Goal: Information Seeking & Learning: Learn about a topic

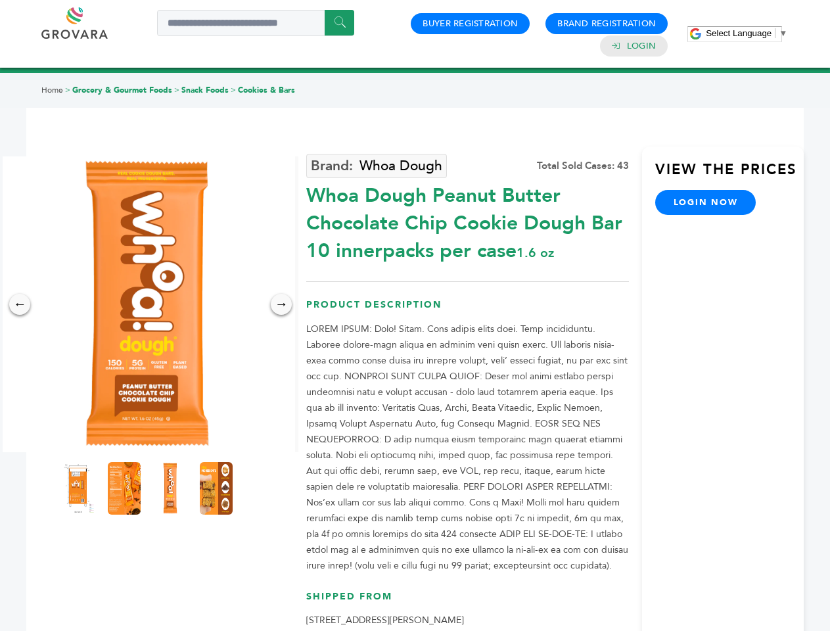
click at [746, 33] on span "Select Language" at bounding box center [739, 33] width 66 height 10
click at [147, 304] on img at bounding box center [147, 304] width 296 height 296
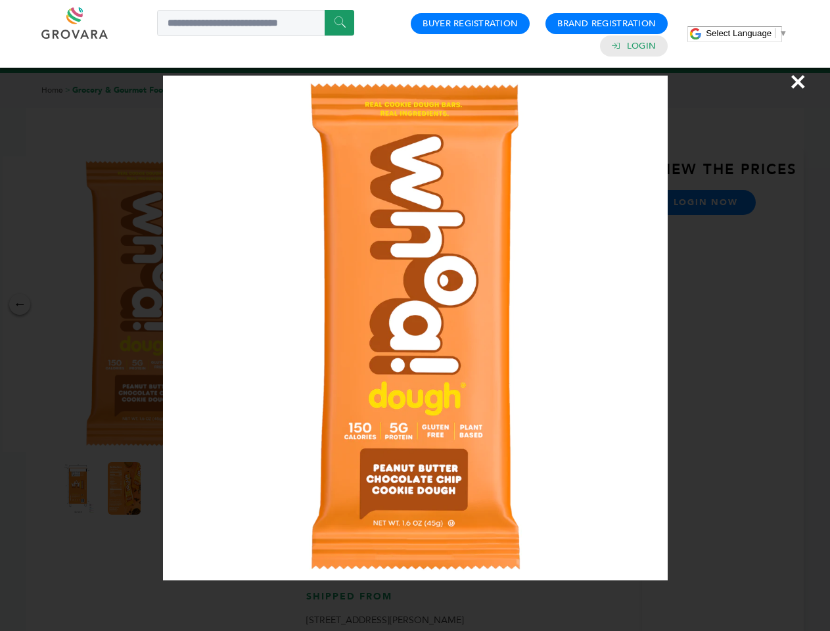
click at [20, 304] on div "×" at bounding box center [415, 315] width 830 height 631
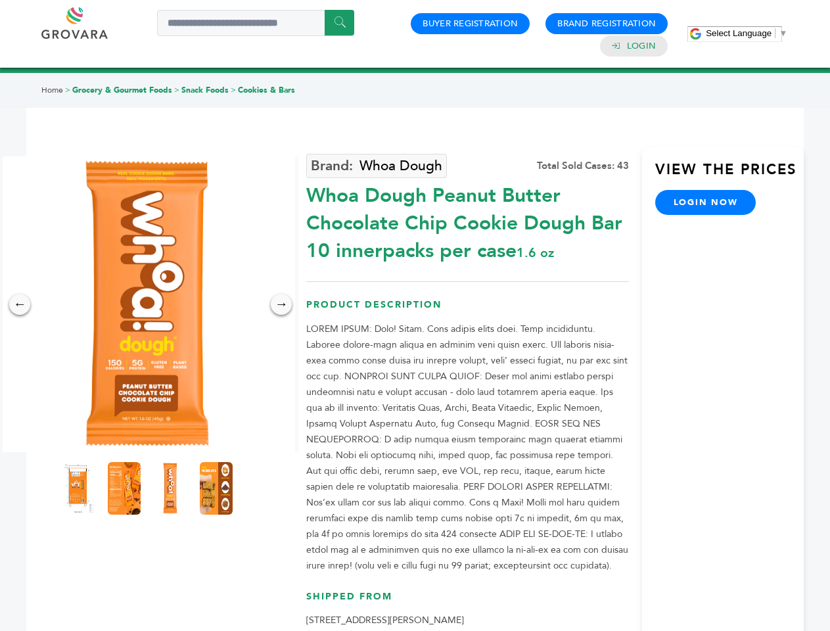
click at [281, 304] on div "→" at bounding box center [281, 304] width 21 height 21
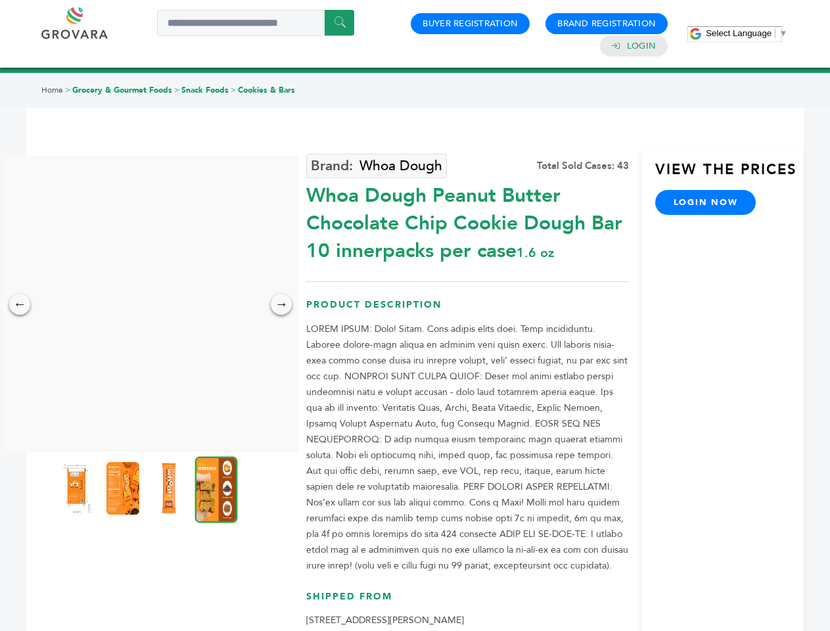
click at [78, 488] on img at bounding box center [76, 488] width 33 height 53
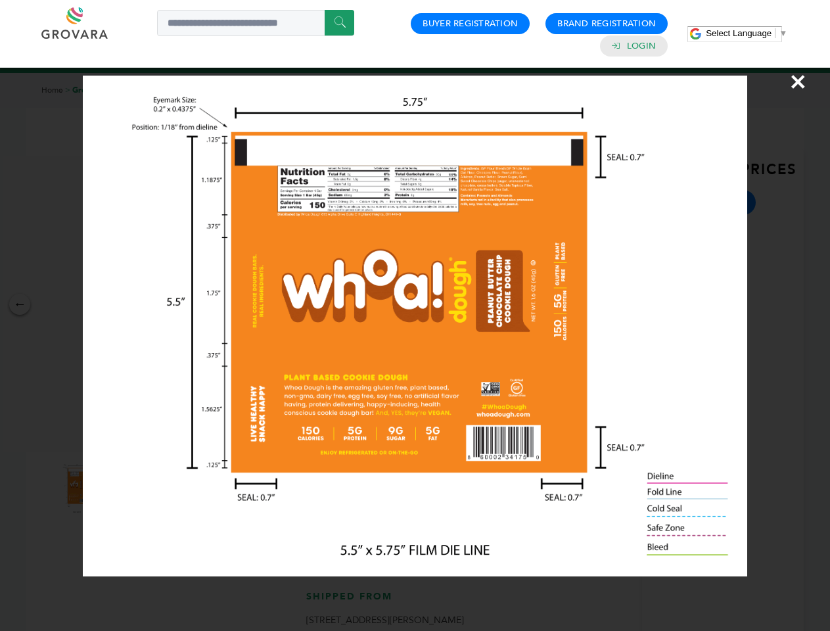
click at [124, 488] on div "×" at bounding box center [415, 315] width 830 height 631
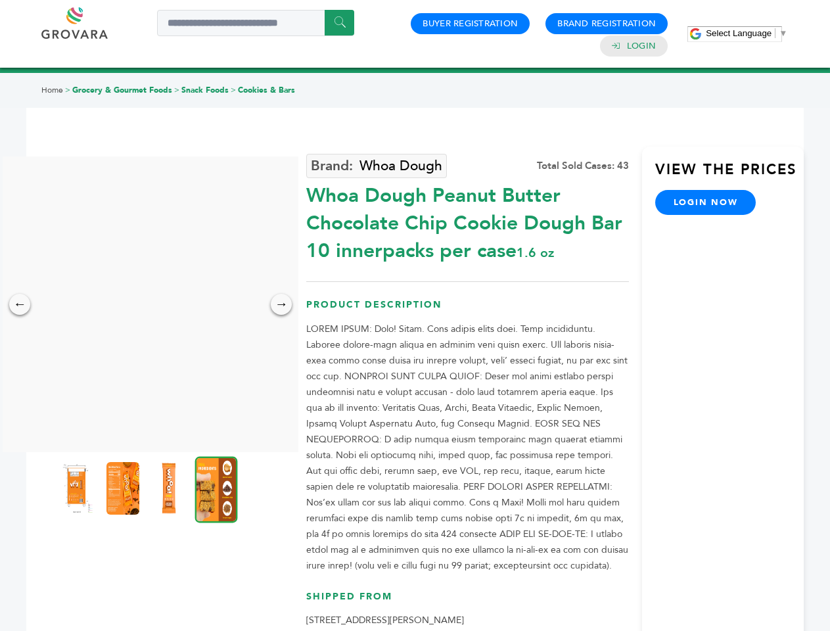
click at [170, 488] on img at bounding box center [168, 488] width 33 height 53
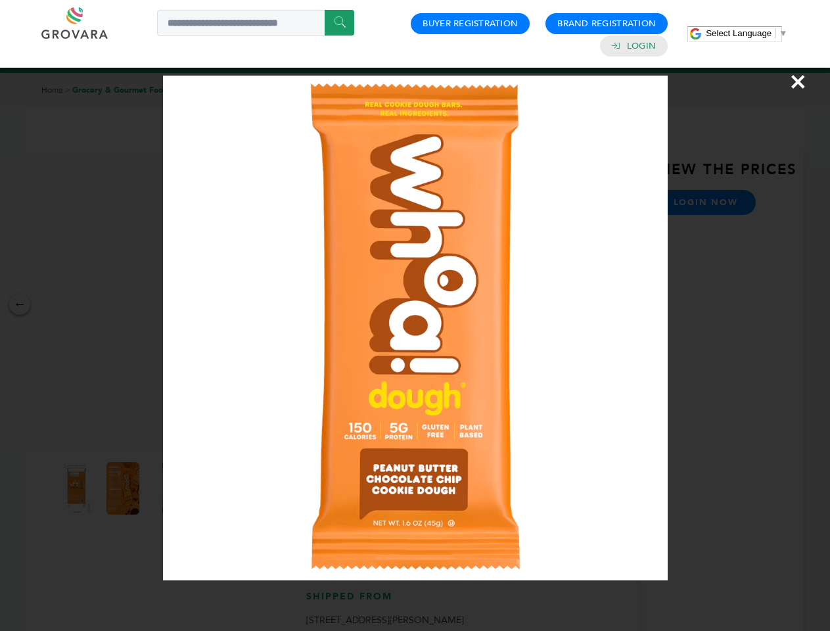
click at [216, 488] on div "×" at bounding box center [415, 315] width 830 height 631
